Goal: Find specific page/section

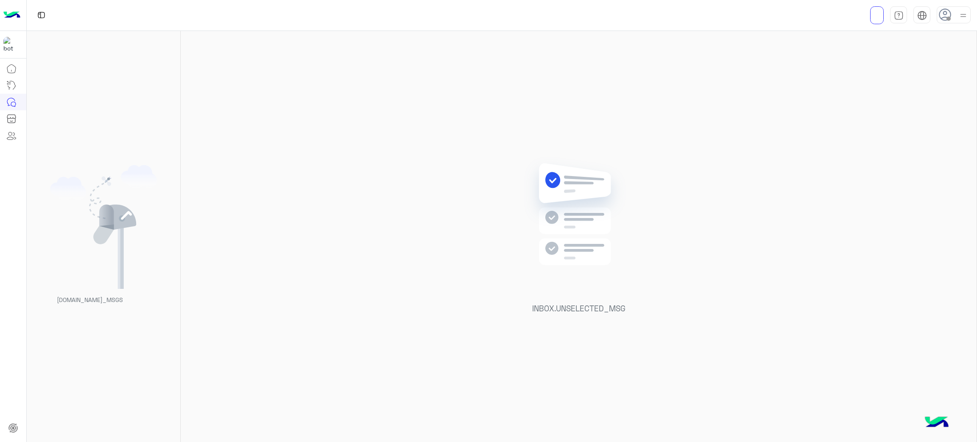
click at [951, 22] on div at bounding box center [954, 14] width 34 height 17
click at [946, 22] on div at bounding box center [954, 14] width 34 height 17
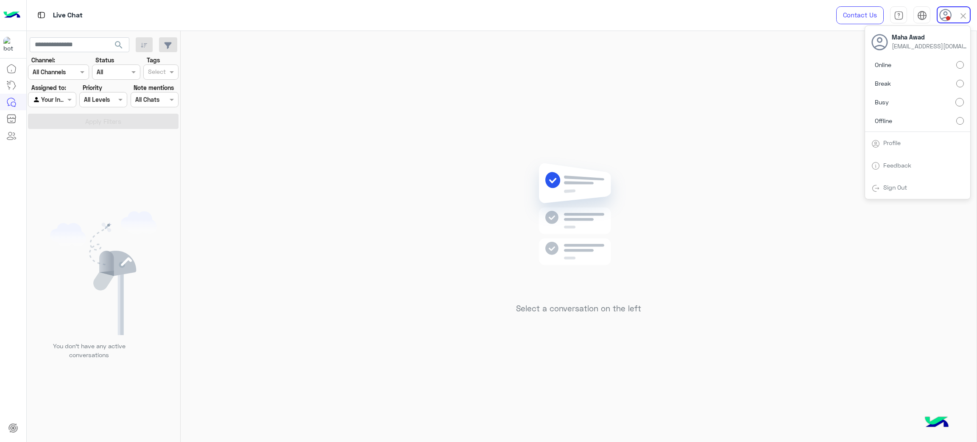
click at [912, 122] on label "Offline" at bounding box center [918, 120] width 92 height 15
click at [815, 201] on div "Select a conversation on the left" at bounding box center [579, 238] width 796 height 414
